Goal: Transaction & Acquisition: Purchase product/service

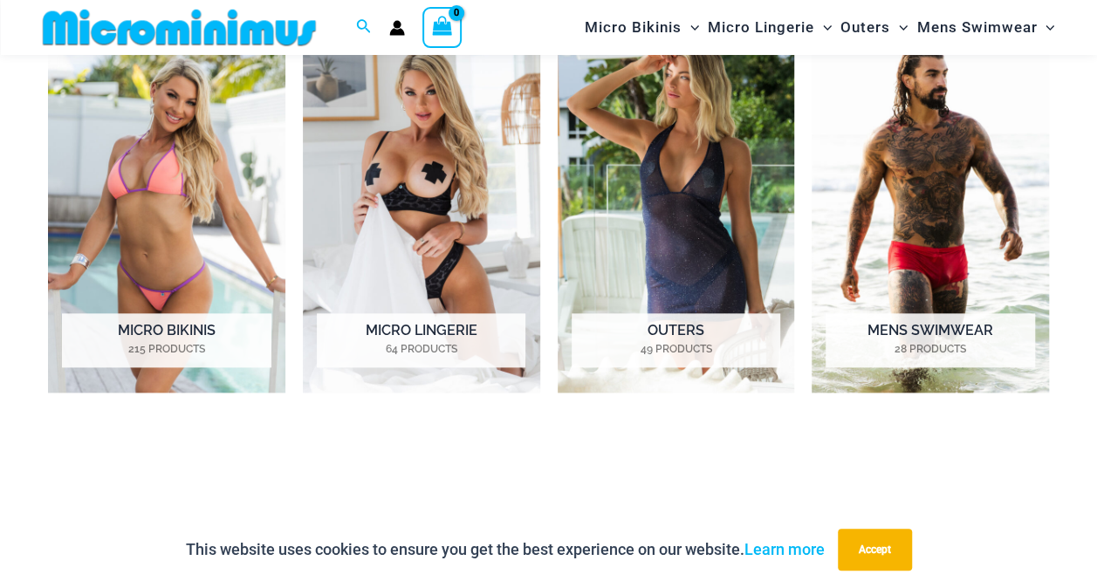
scroll to position [857, 0]
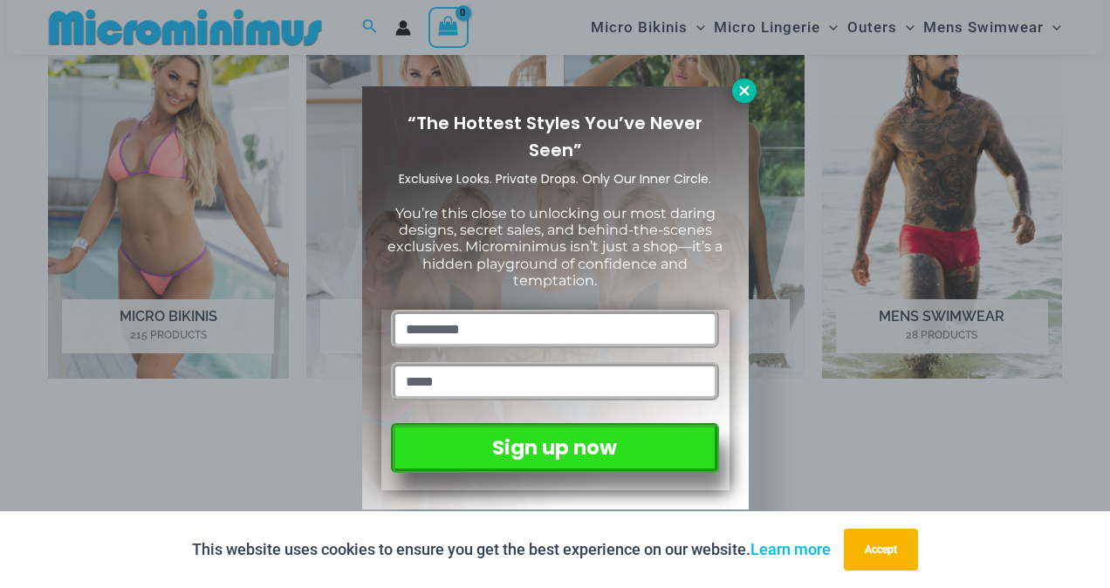
click at [739, 83] on icon at bounding box center [744, 91] width 16 height 16
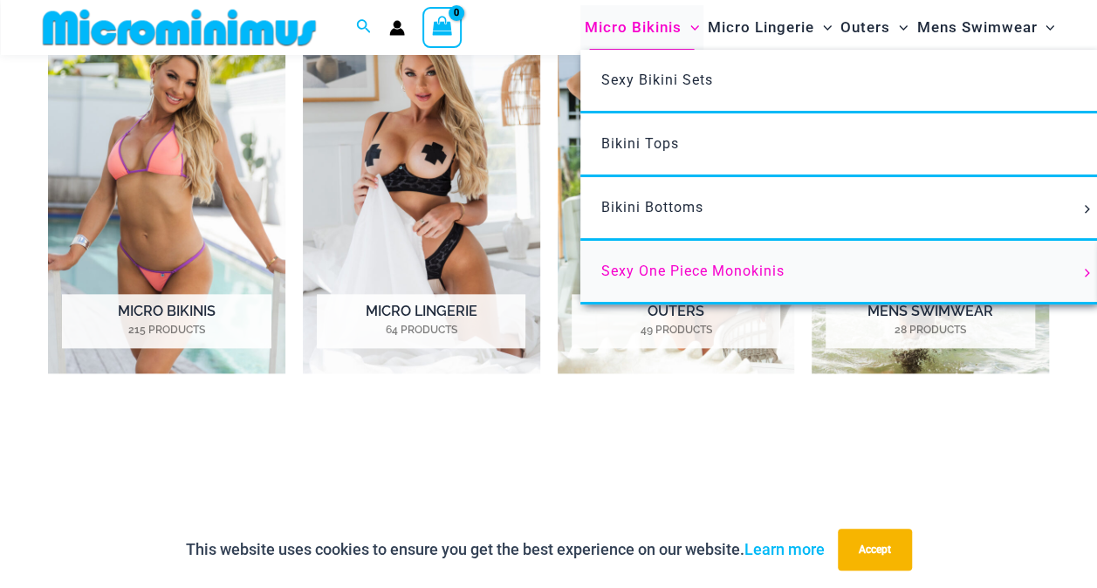
click at [736, 263] on span "Sexy One Piece Monokinis" at bounding box center [692, 271] width 183 height 17
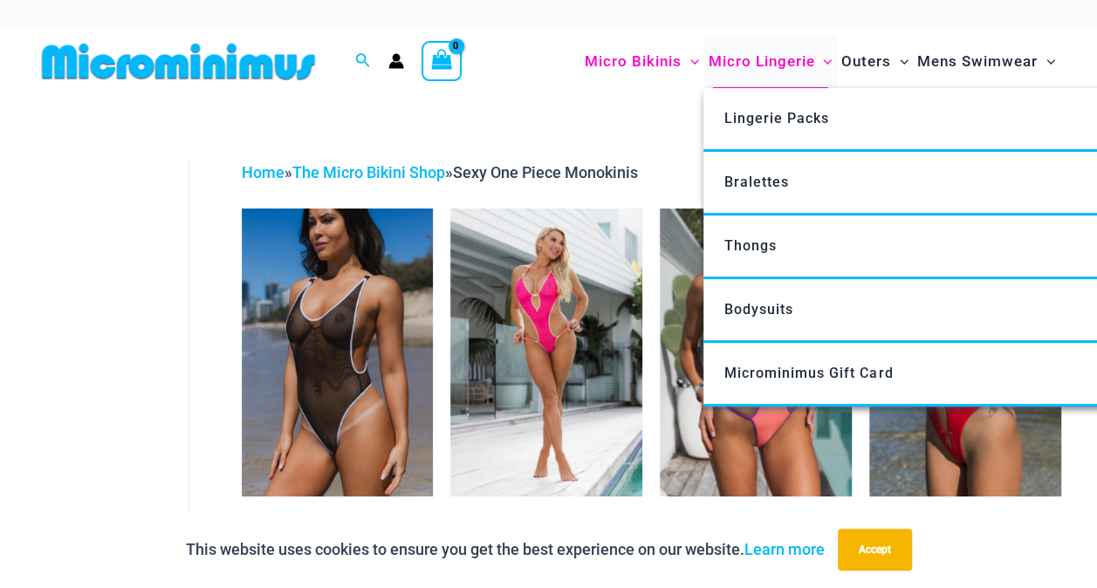
click at [741, 63] on span "Micro Lingerie" at bounding box center [761, 61] width 106 height 44
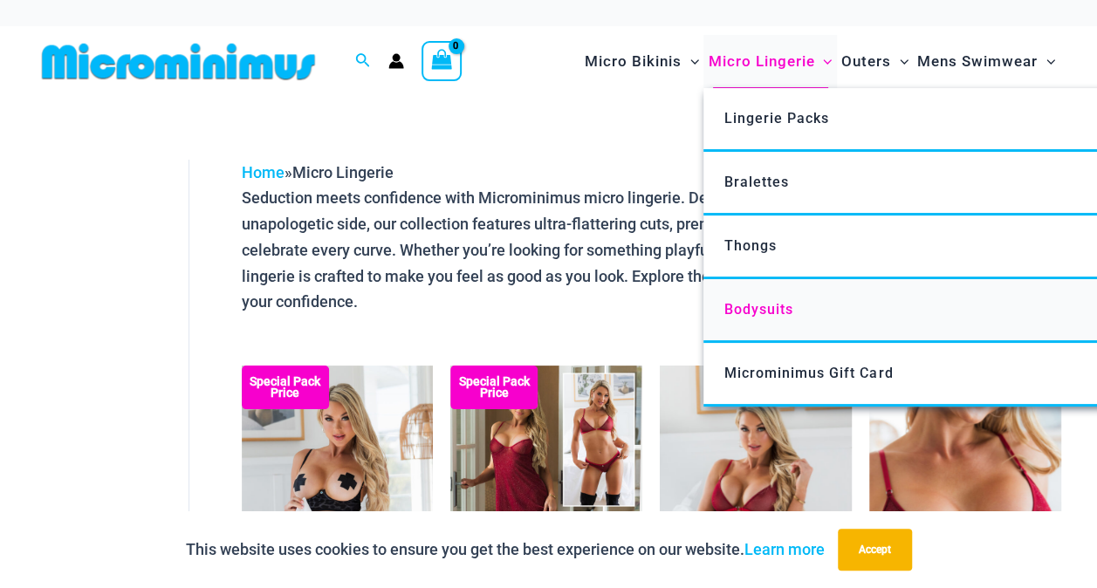
click at [771, 307] on span "Bodysuits" at bounding box center [758, 309] width 69 height 17
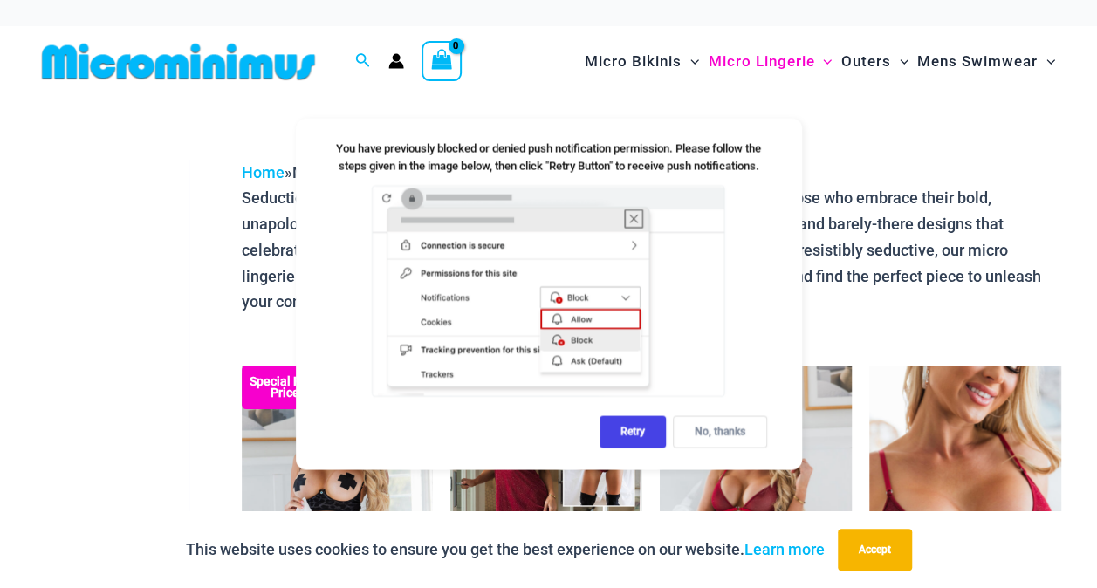
click at [708, 429] on div "No, thanks" at bounding box center [720, 432] width 94 height 32
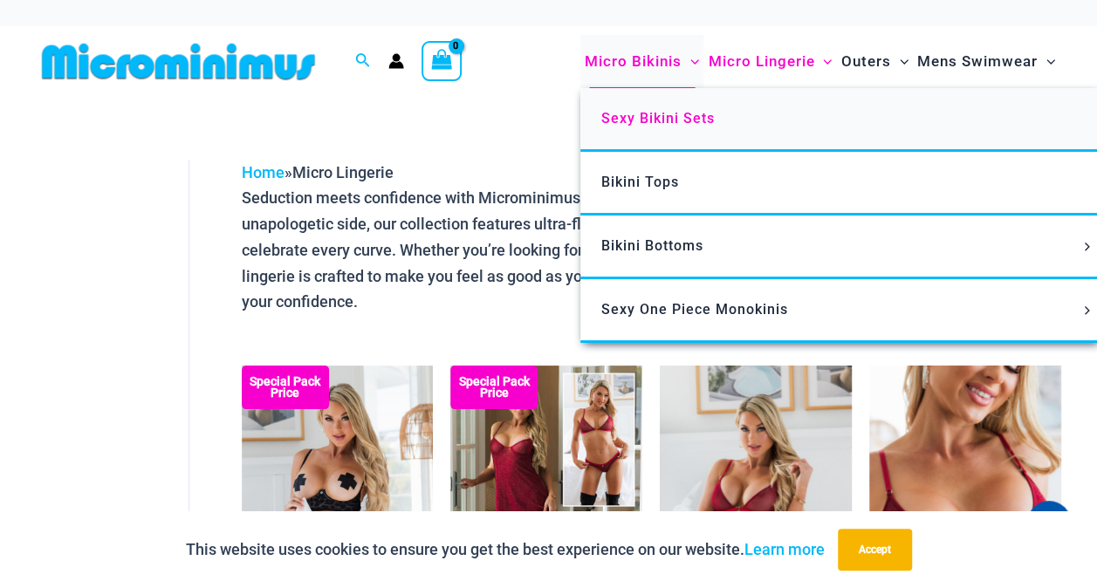
click at [634, 120] on span "Sexy Bikini Sets" at bounding box center [657, 118] width 113 height 17
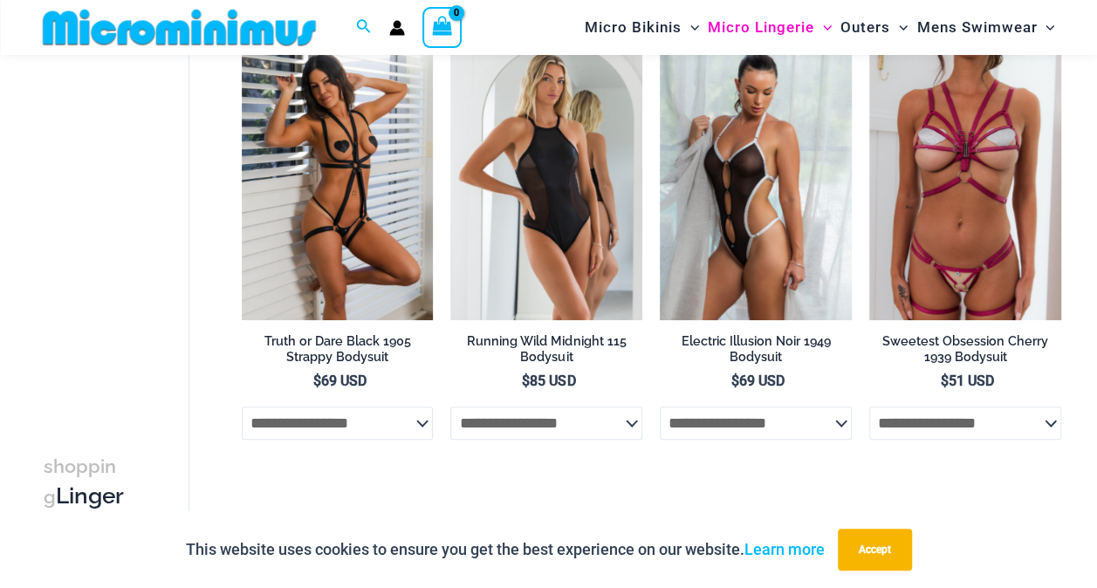
scroll to position [159, 0]
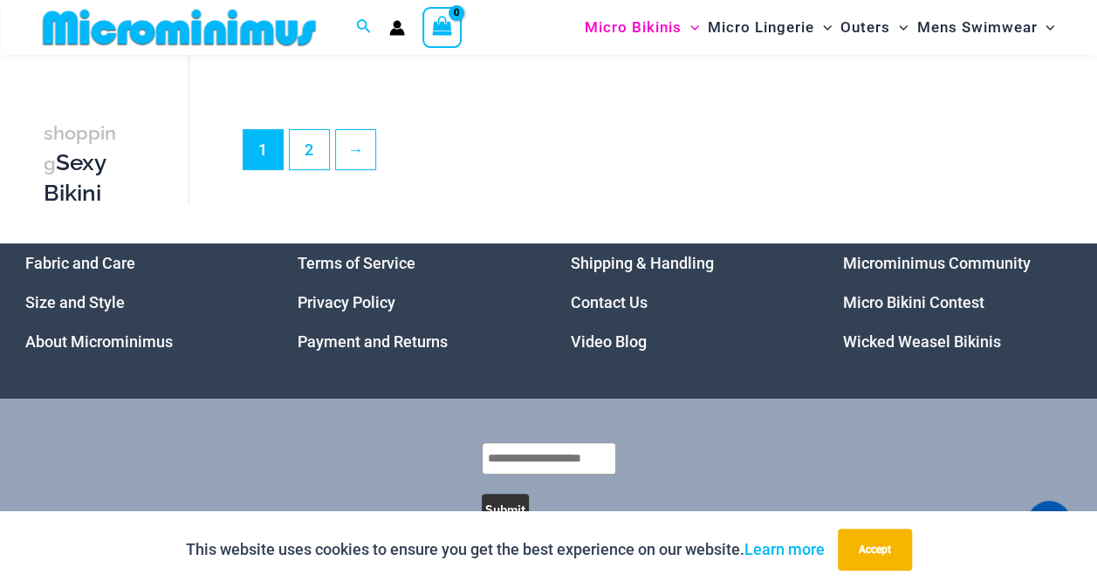
scroll to position [3492, 0]
